Goal: Use online tool/utility

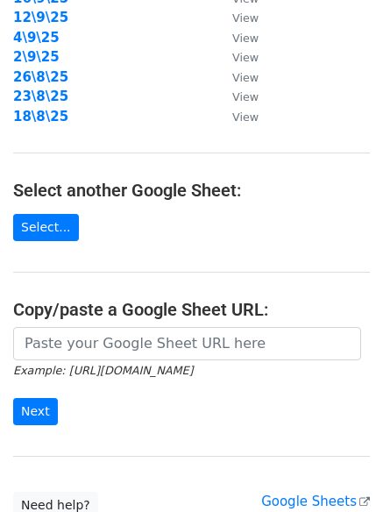
scroll to position [304, 0]
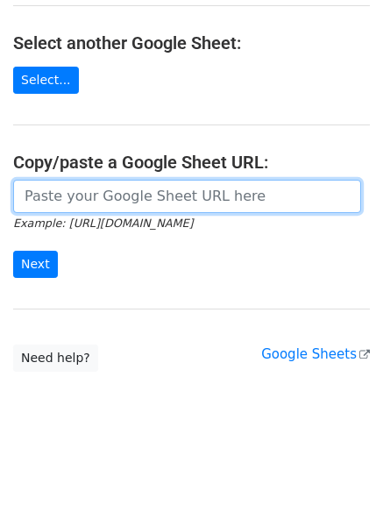
click at [89, 195] on input "url" at bounding box center [187, 196] width 348 height 33
paste input "[URL][DOMAIN_NAME]"
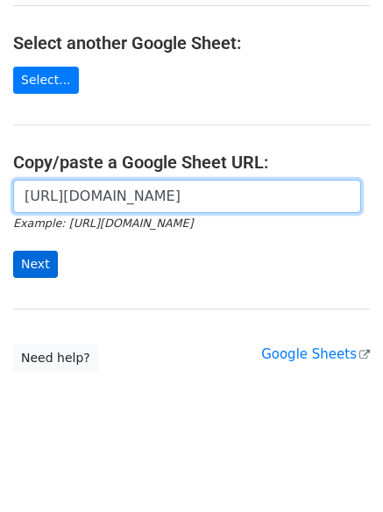
scroll to position [0, 368]
type input "[URL][DOMAIN_NAME]"
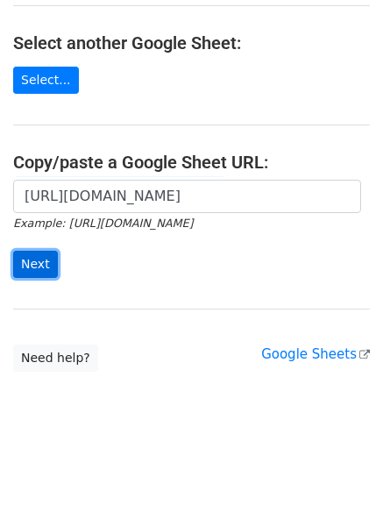
click at [42, 251] on input "Next" at bounding box center [35, 264] width 45 height 27
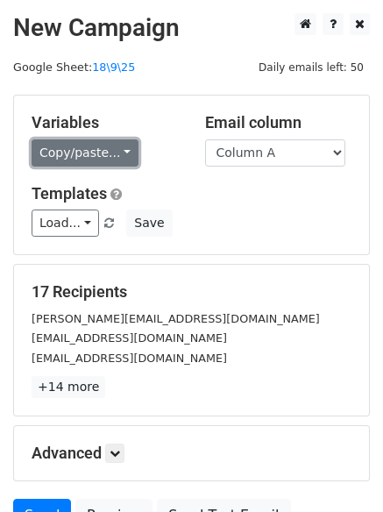
click at [95, 153] on link "Copy/paste..." at bounding box center [85, 152] width 107 height 27
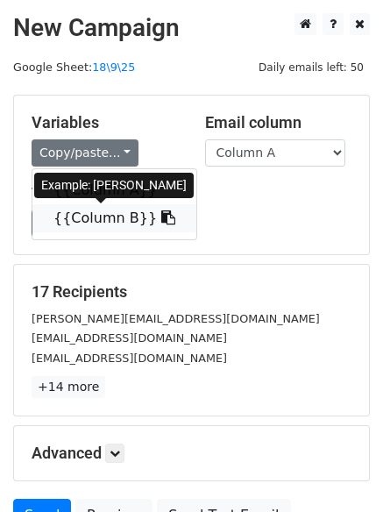
click at [116, 209] on link "{{Column B}}" at bounding box center [114, 218] width 164 height 28
